Goal: Task Accomplishment & Management: Complete application form

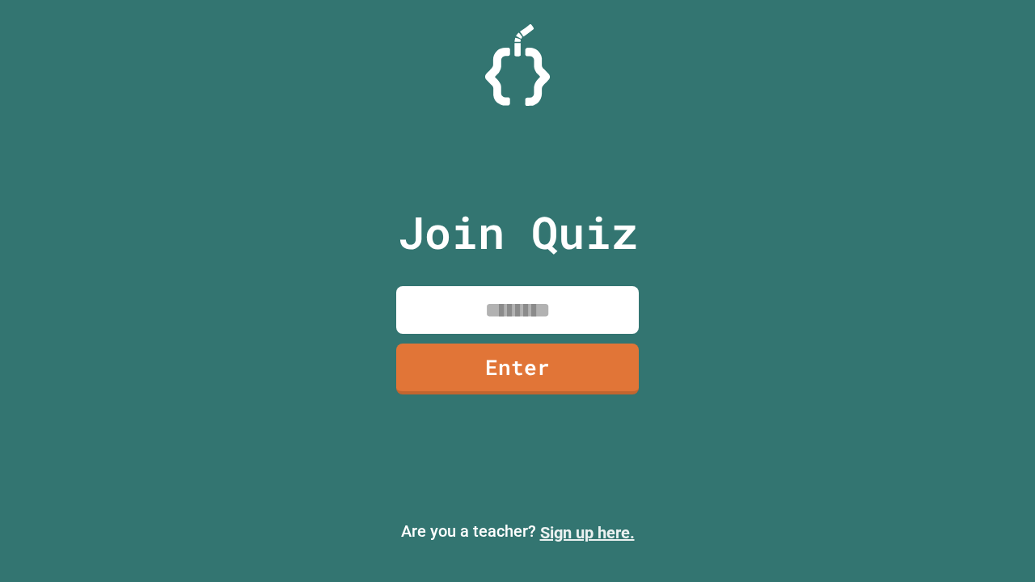
click at [587, 533] on link "Sign up here." at bounding box center [587, 532] width 95 height 19
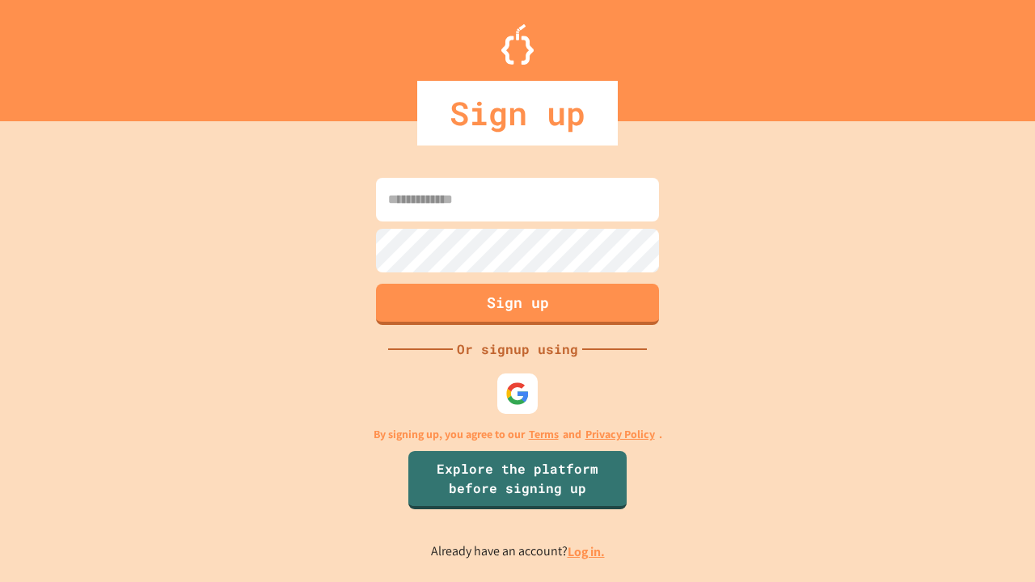
click at [587, 551] on link "Log in." at bounding box center [585, 551] width 37 height 17
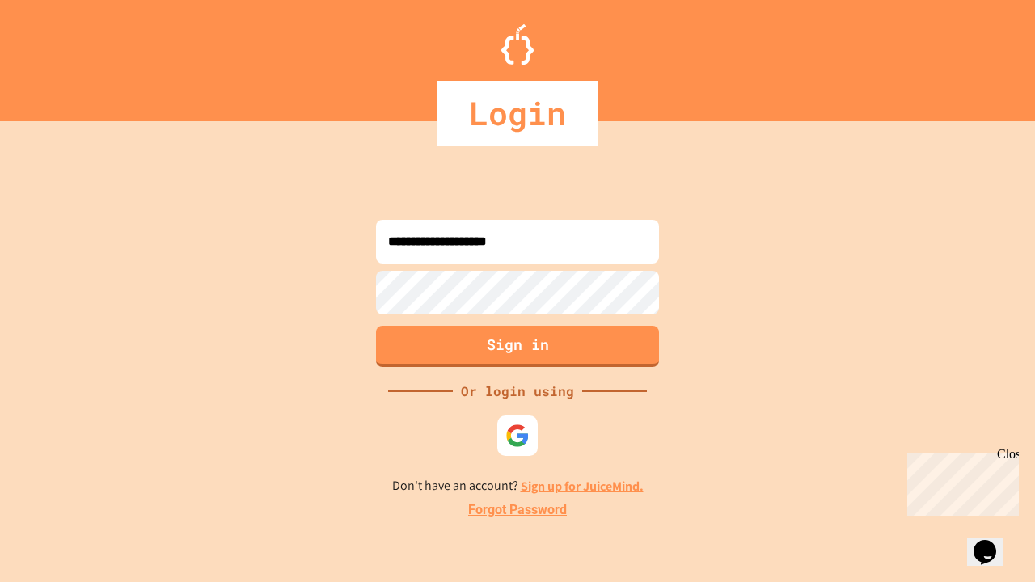
type input "**********"
